Goal: Task Accomplishment & Management: Use online tool/utility

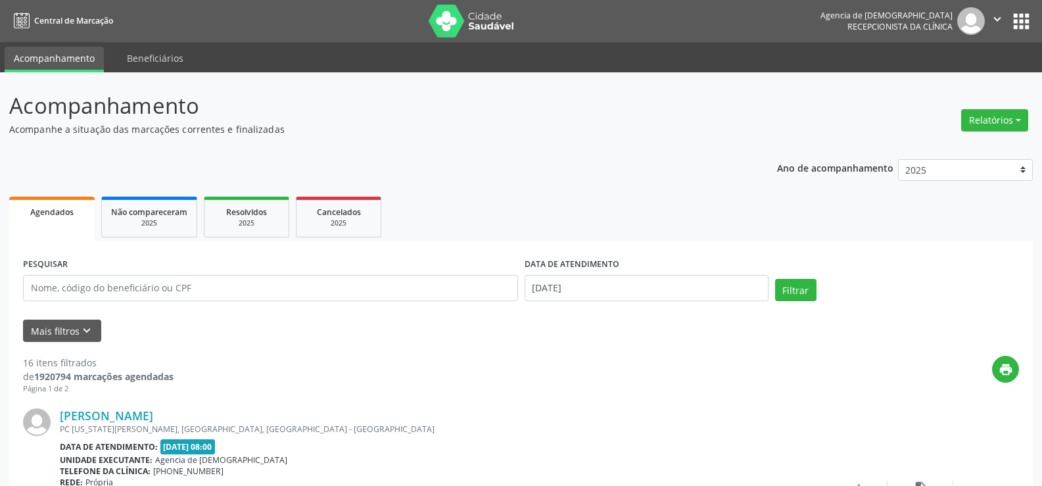
click at [997, 126] on button "Relatórios" at bounding box center [994, 120] width 67 height 22
click at [938, 154] on link "Agendamentos" at bounding box center [958, 148] width 141 height 18
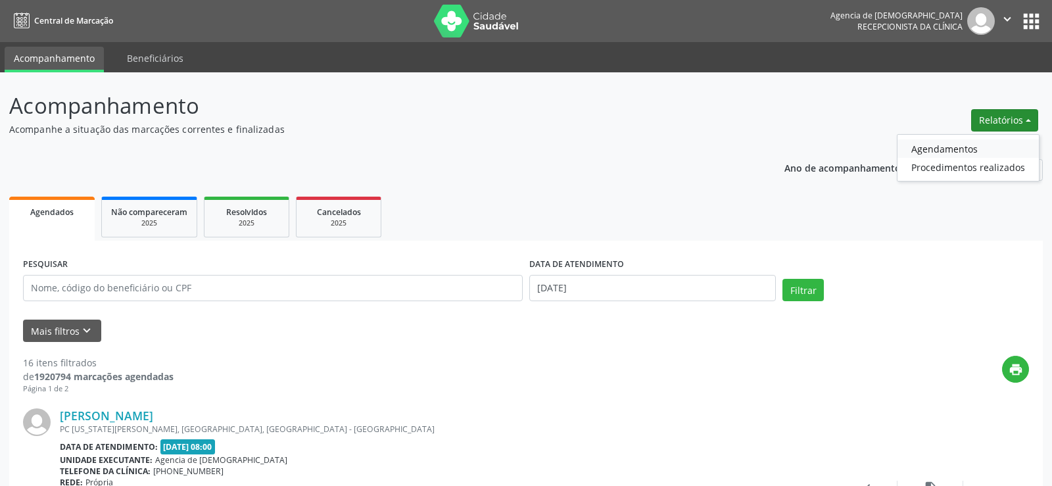
select select "8"
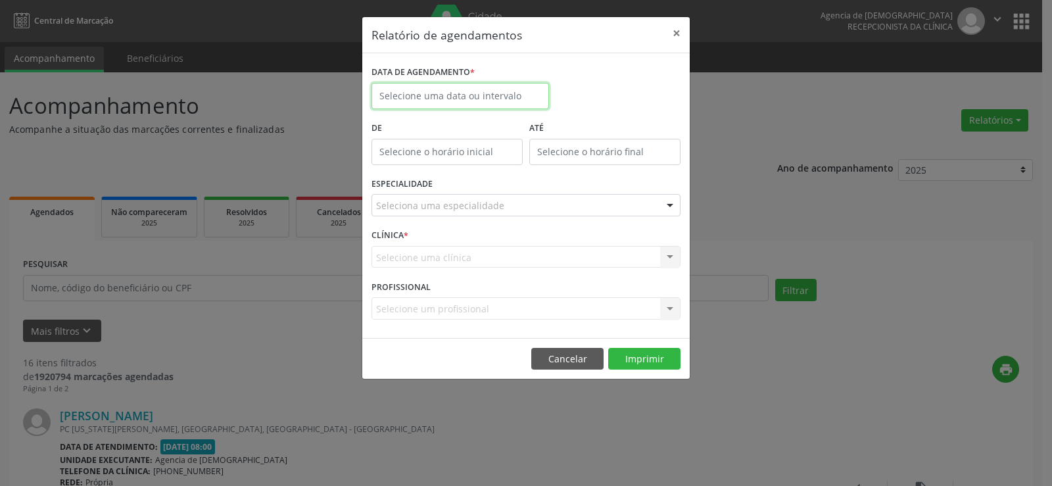
click at [529, 102] on input "text" at bounding box center [461, 96] width 178 height 26
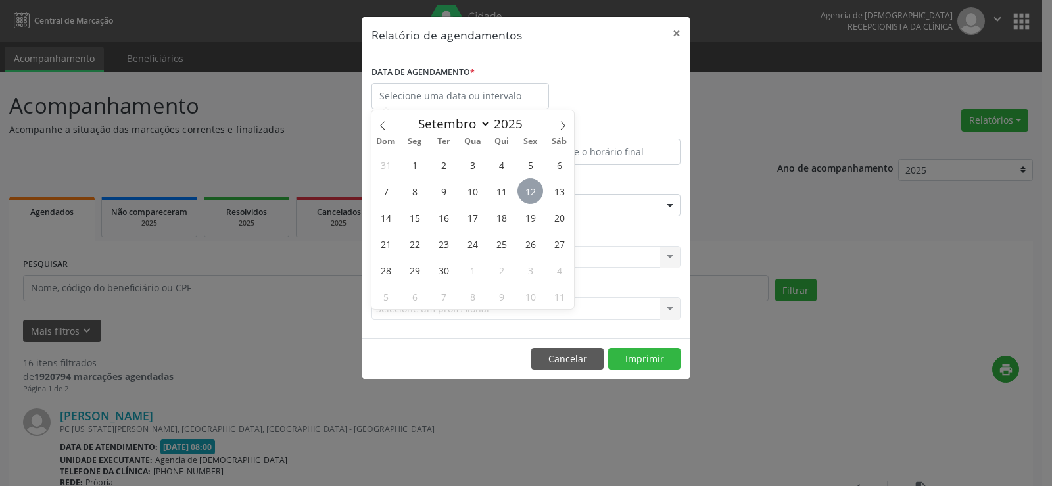
click at [531, 191] on span "12" at bounding box center [531, 191] width 26 height 26
type input "[DATE]"
click at [531, 191] on span "12" at bounding box center [531, 191] width 26 height 26
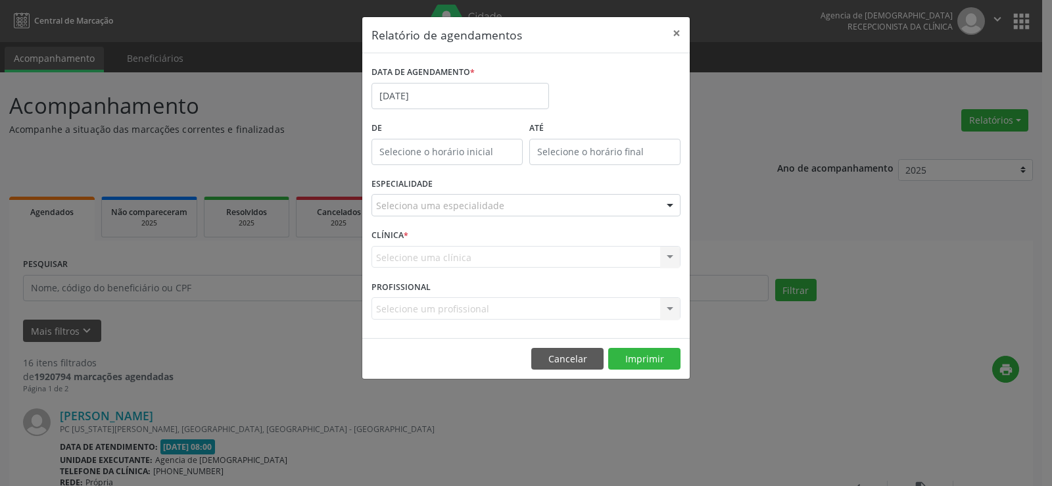
click at [531, 191] on div "ESPECIALIDADE Seleciona uma especialidade Todas as especialidades Alergologia A…" at bounding box center [526, 199] width 316 height 51
click at [533, 199] on div "Seleciona uma especialidade" at bounding box center [526, 205] width 309 height 22
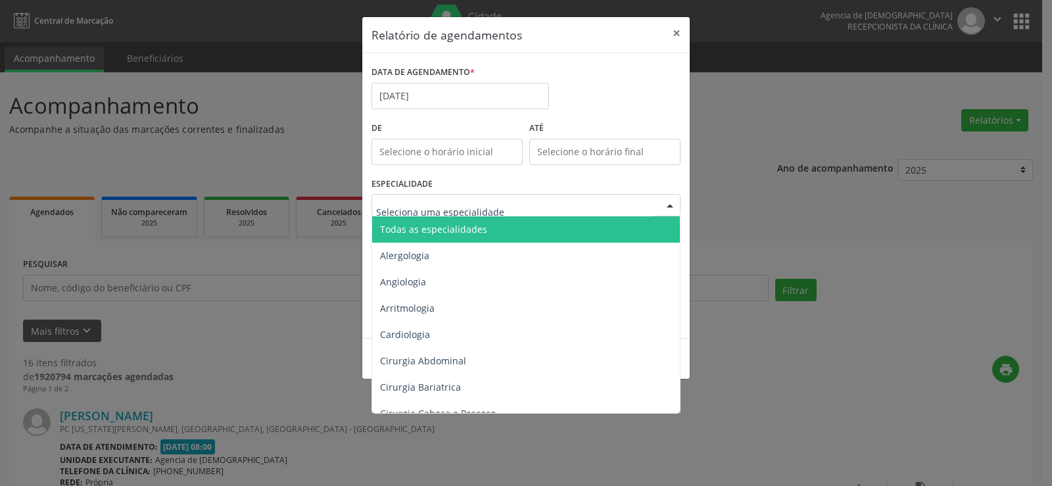
click at [541, 230] on span "Todas as especialidades" at bounding box center [527, 229] width 310 height 26
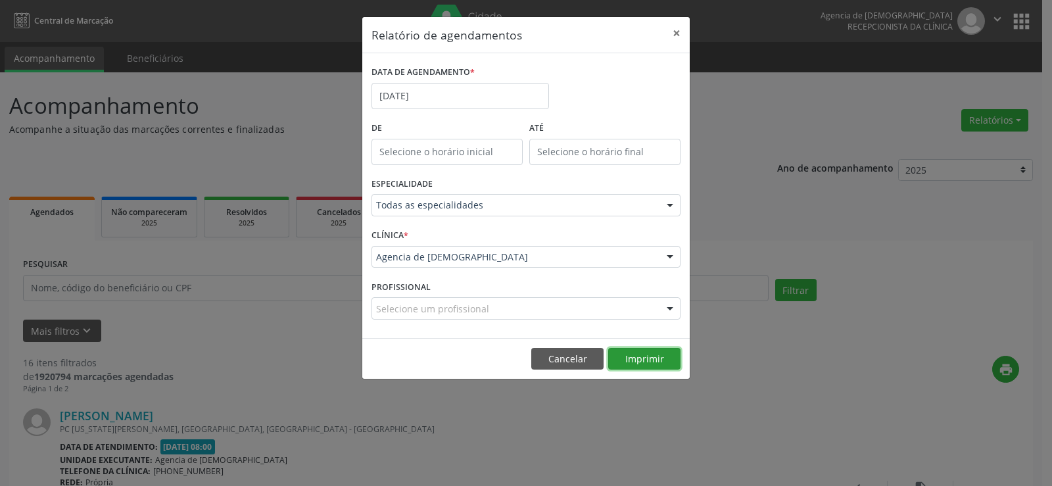
click at [642, 365] on button "Imprimir" at bounding box center [644, 359] width 72 height 22
